Goal: Information Seeking & Learning: Learn about a topic

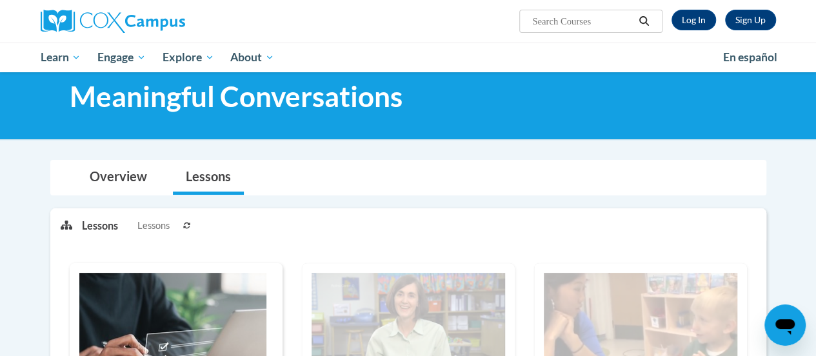
scroll to position [32, 0]
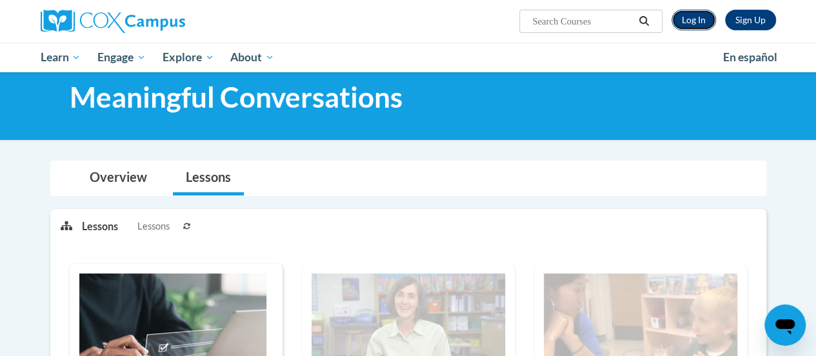
click at [688, 18] on link "Log In" at bounding box center [693, 20] width 45 height 21
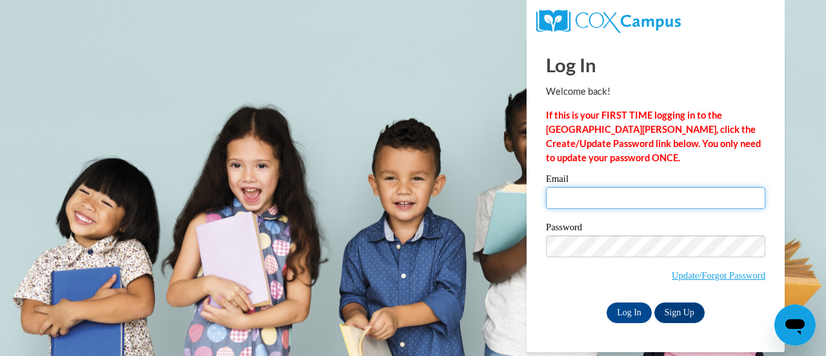
type input "dominiqueru@ymcaatlanta.org"
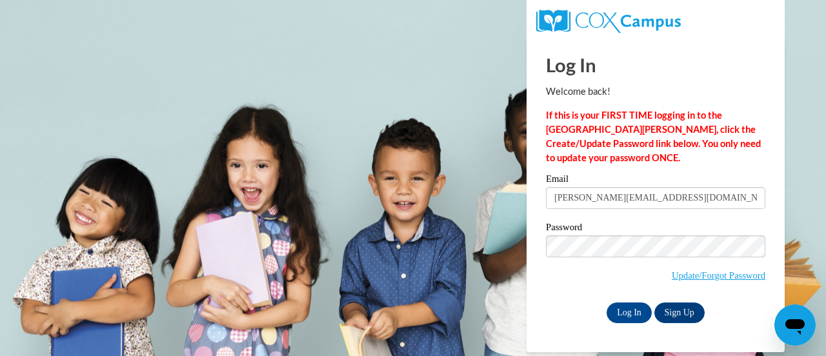
click at [642, 323] on div "Log In Welcome back! If this is your FIRST TIME logging in to the NEW Cox Campu…" at bounding box center [655, 195] width 277 height 313
click at [632, 306] on input "Log In" at bounding box center [628, 312] width 45 height 21
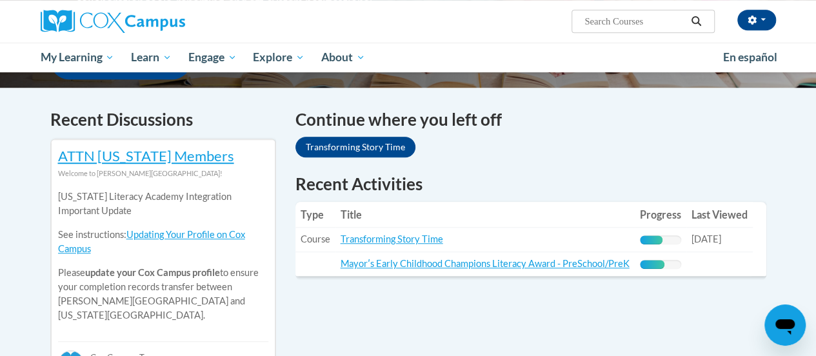
scroll to position [328, 0]
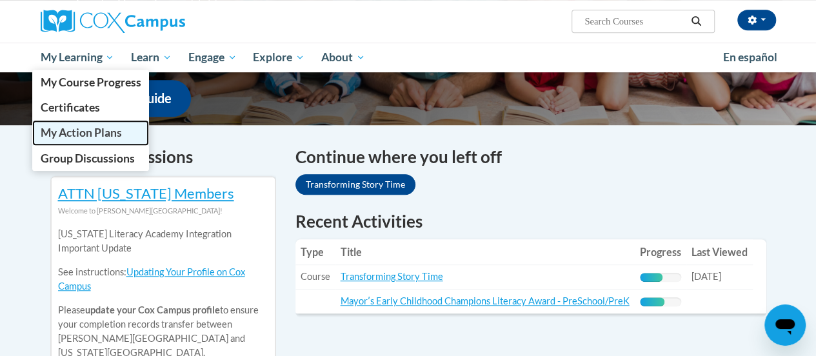
click at [103, 136] on span "My Action Plans" at bounding box center [80, 133] width 81 height 14
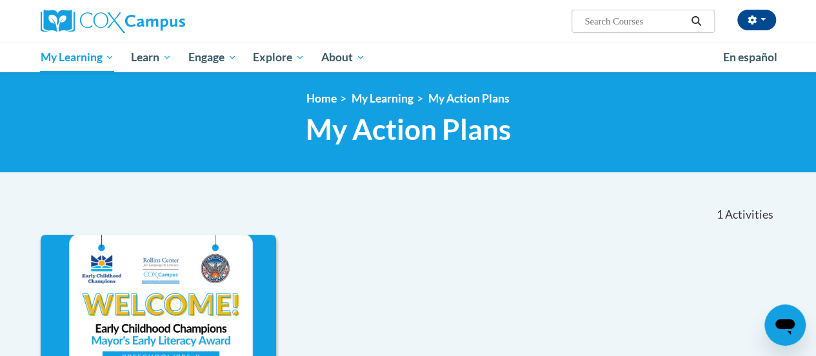
click at [157, 260] on img at bounding box center [159, 301] width 236 height 132
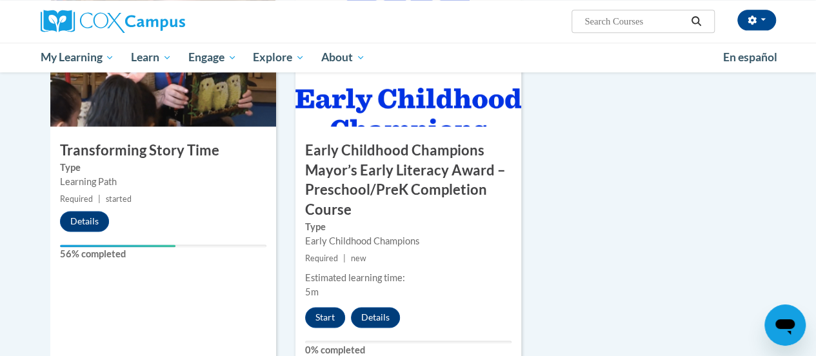
scroll to position [794, 0]
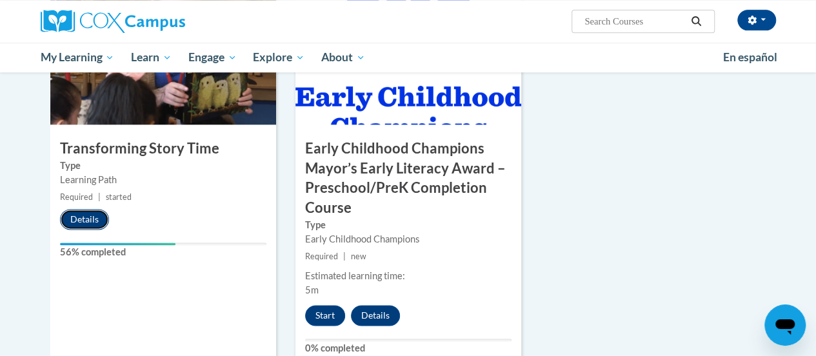
click at [87, 216] on button "Details" at bounding box center [84, 219] width 49 height 21
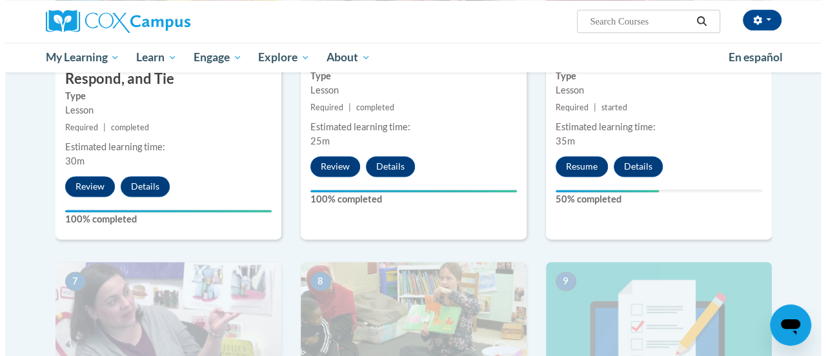
scroll to position [807, 0]
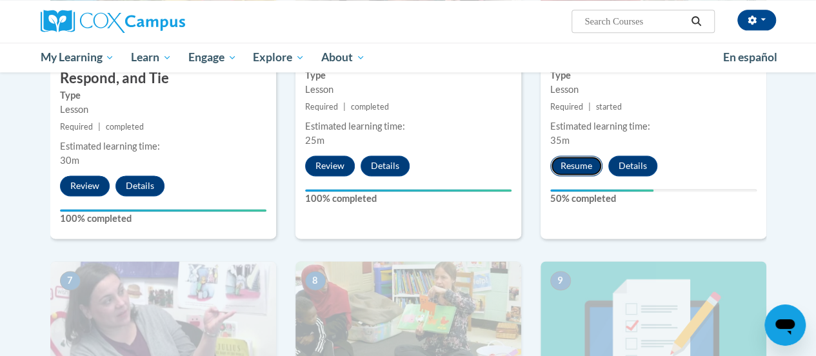
click at [571, 163] on button "Resume" at bounding box center [576, 165] width 52 height 21
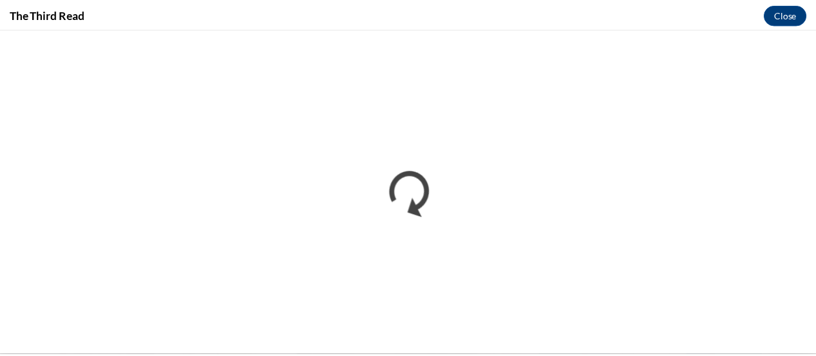
scroll to position [0, 0]
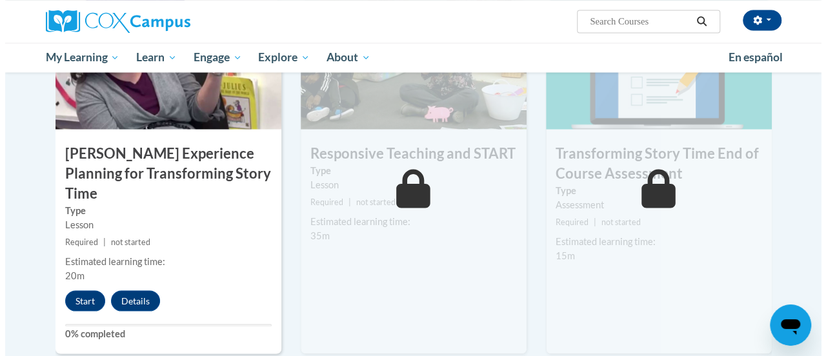
scroll to position [1070, 0]
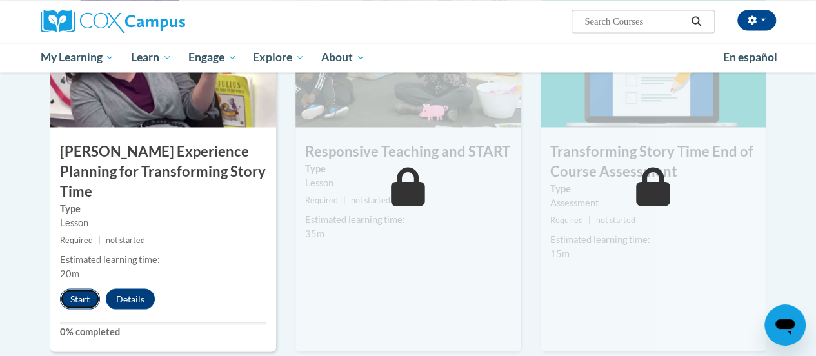
click at [79, 288] on button "Start" at bounding box center [80, 298] width 40 height 21
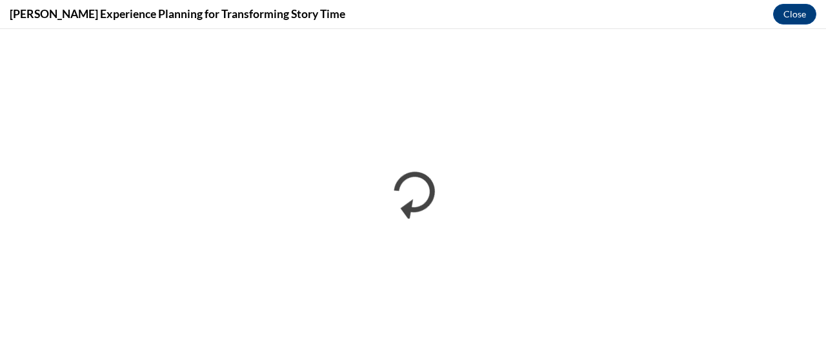
scroll to position [0, 0]
